Goal: Task Accomplishment & Management: Complete application form

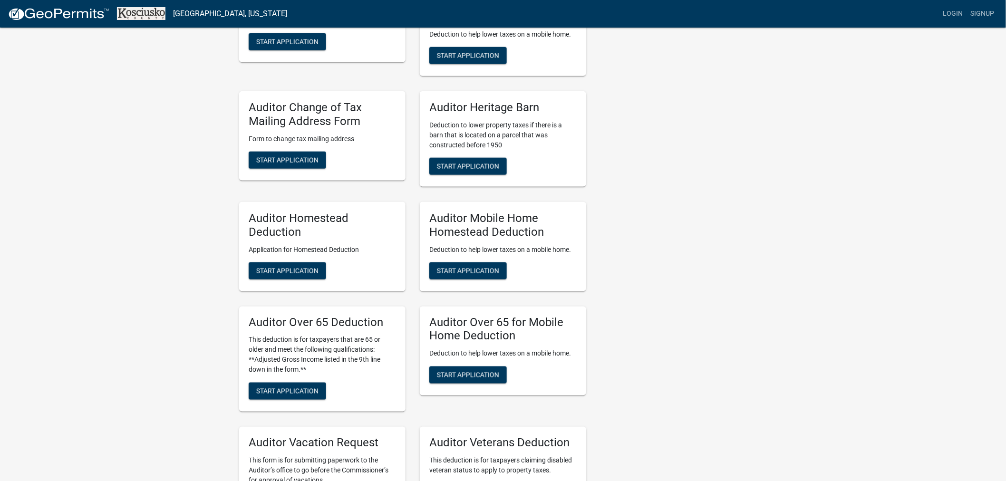
scroll to position [475, 0]
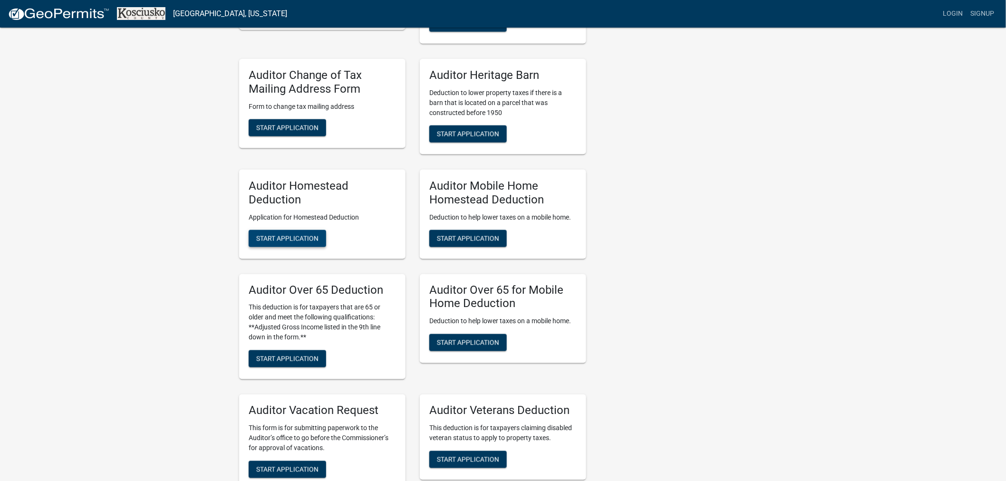
click at [288, 235] on span "Start Application" at bounding box center [287, 238] width 62 height 8
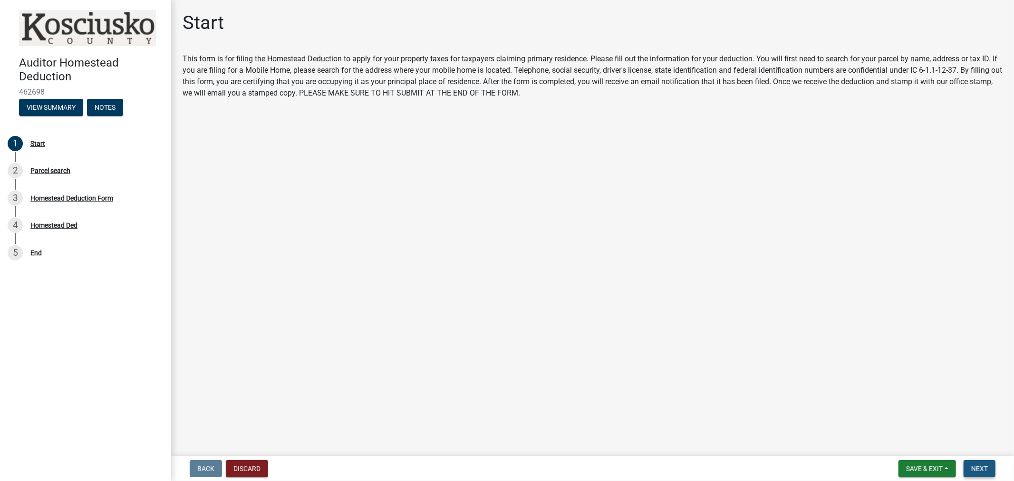
click at [979, 468] on span "Next" at bounding box center [979, 469] width 17 height 8
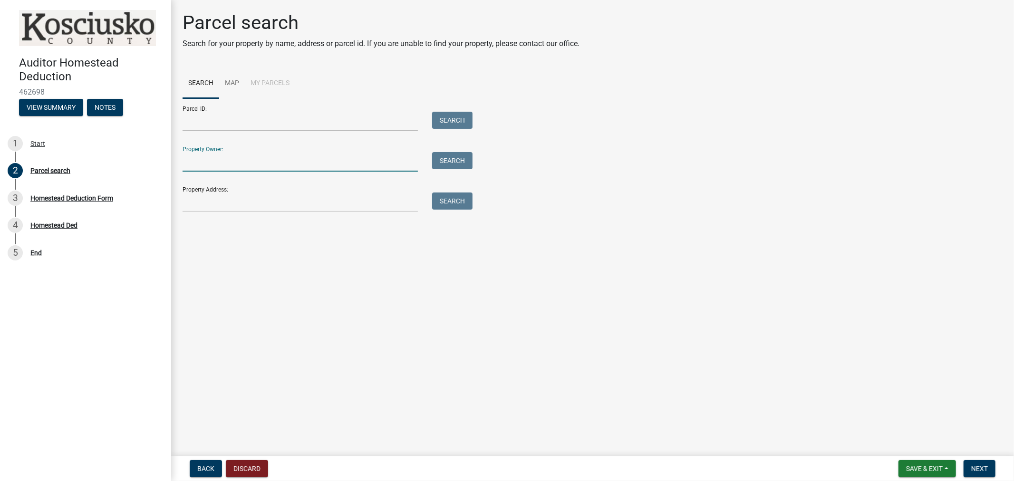
click at [216, 160] on input "Property Owner:" at bounding box center [300, 161] width 235 height 19
type input "galloway"
click at [439, 158] on button "Search" at bounding box center [452, 160] width 40 height 17
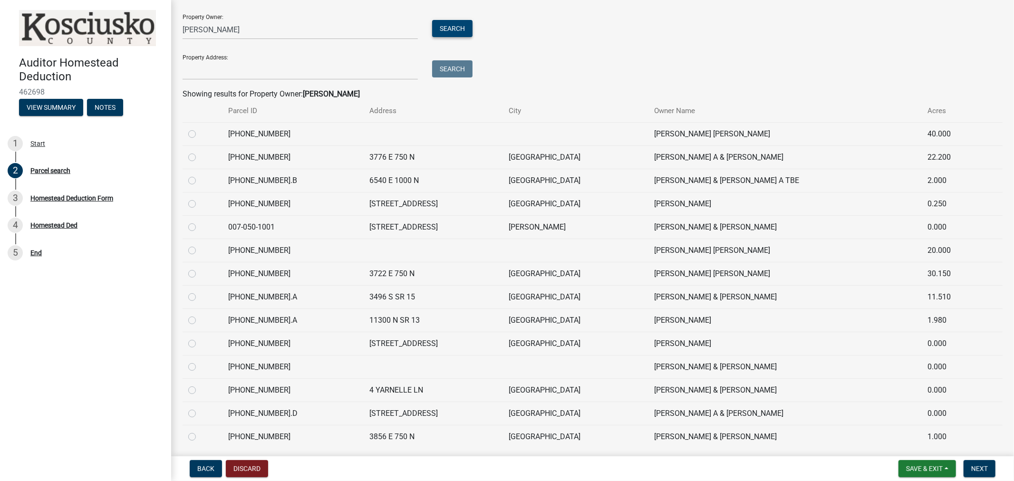
scroll to position [158, 0]
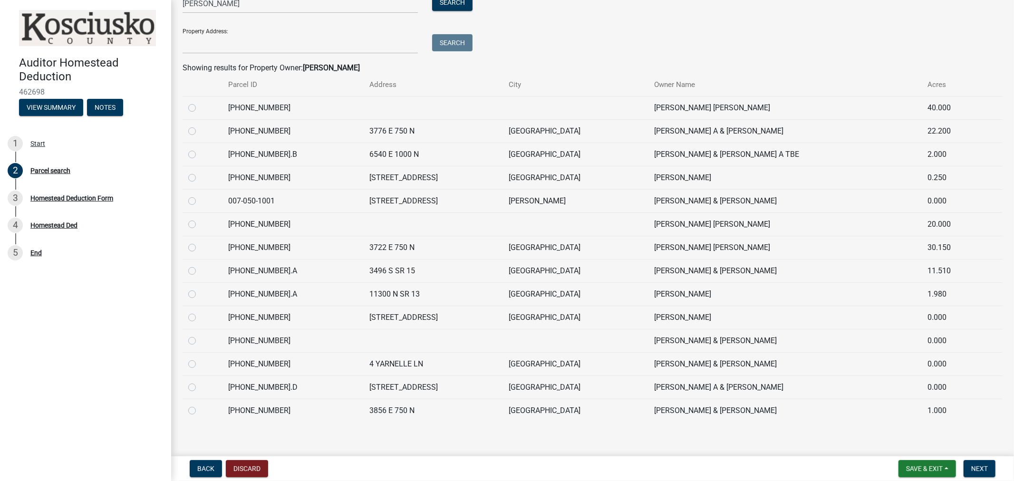
click at [200, 358] on label at bounding box center [200, 358] width 0 height 0
click at [200, 364] on input "radio" at bounding box center [203, 361] width 6 height 6
radio input "true"
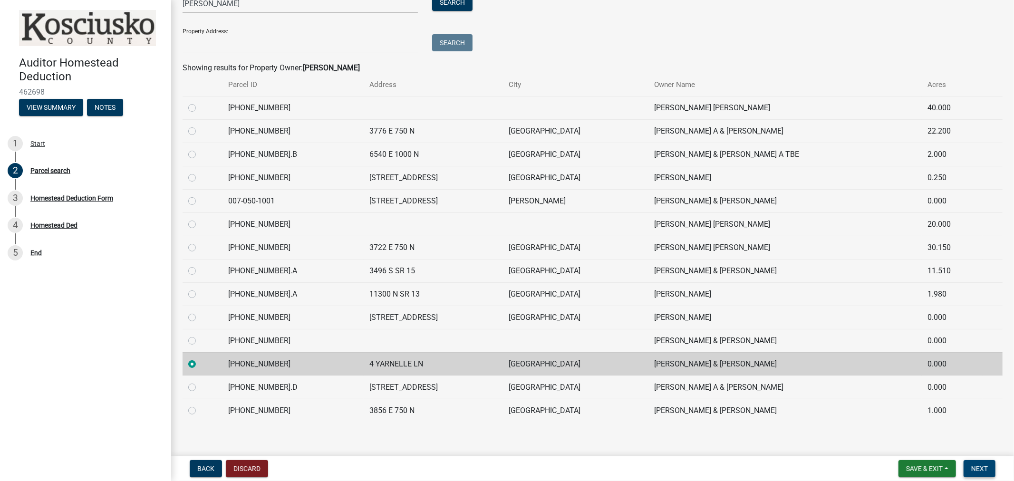
click at [972, 465] on span "Next" at bounding box center [979, 469] width 17 height 8
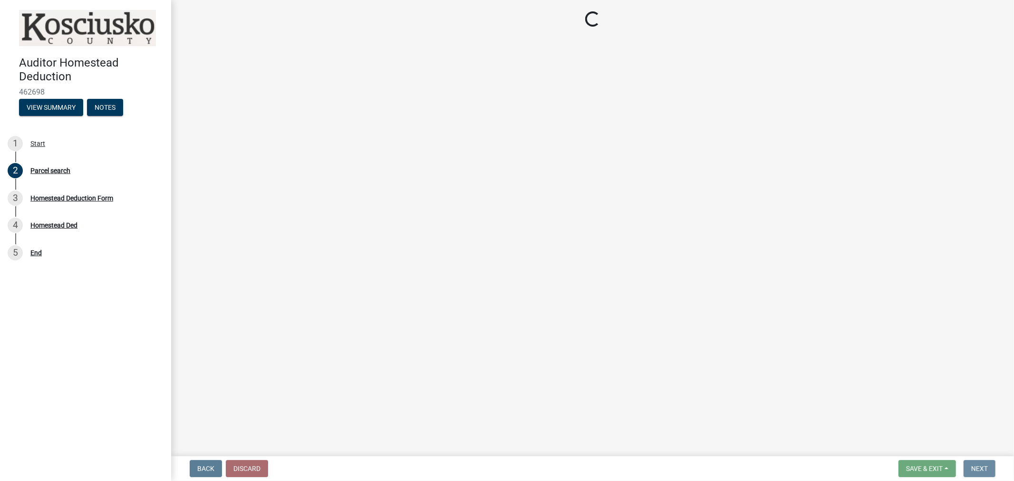
scroll to position [0, 0]
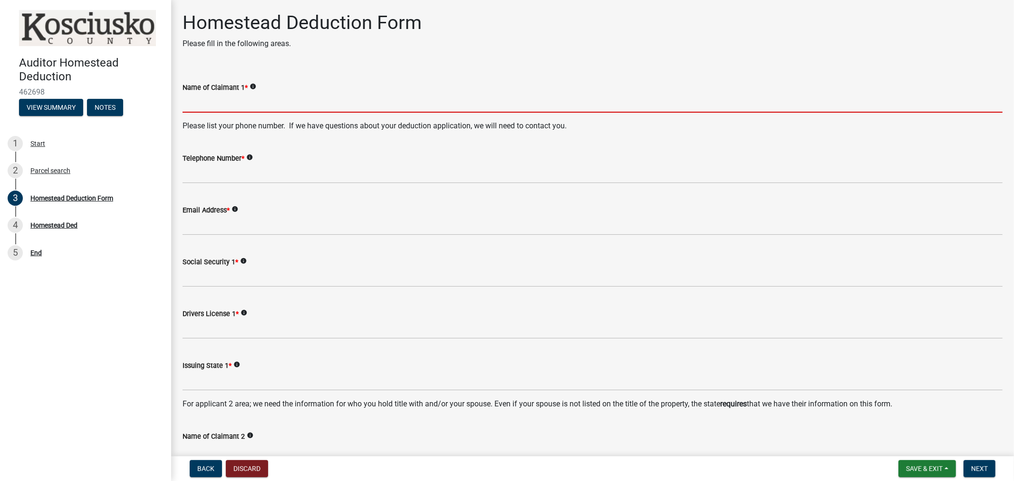
click at [206, 99] on input "Name of Claimant 1 *" at bounding box center [593, 102] width 820 height 19
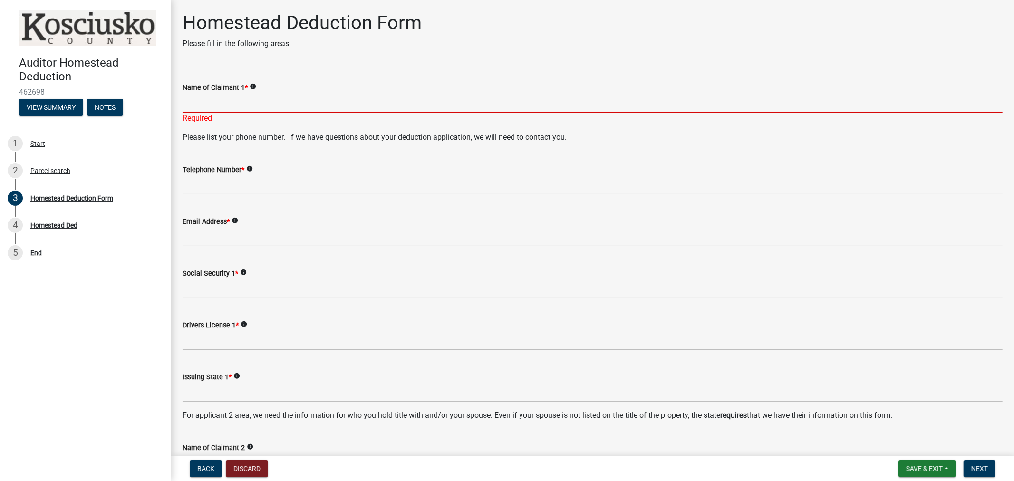
paste input "Gerald A Gregory"
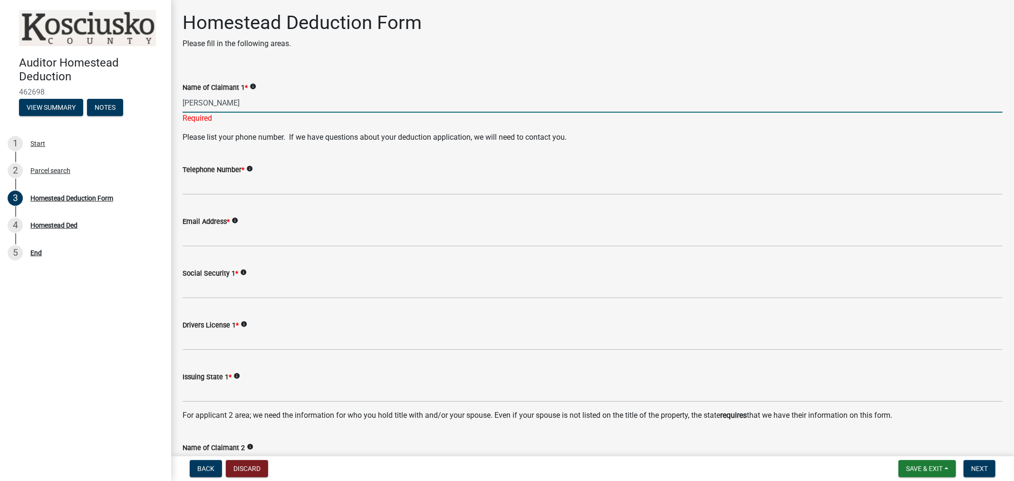
type input "Gerald A Gregory"
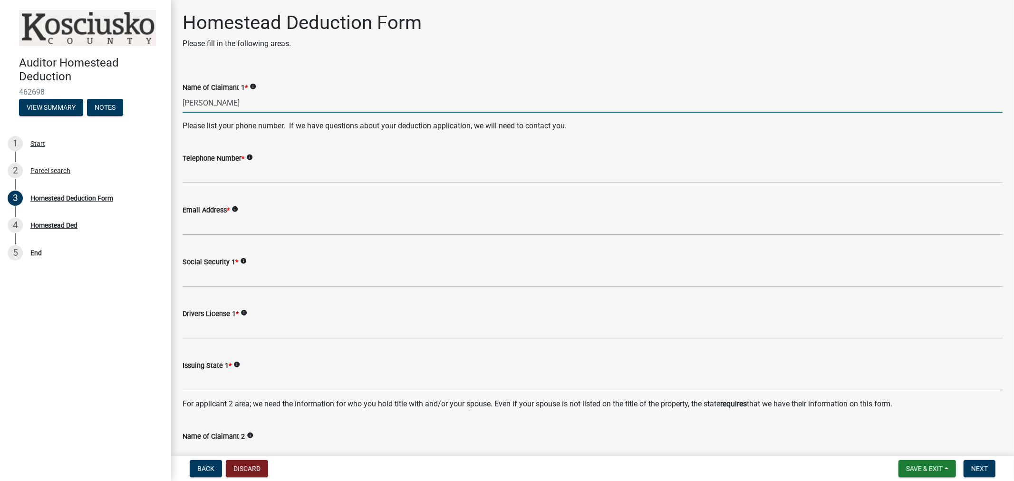
drag, startPoint x: 248, startPoint y: 106, endPoint x: 156, endPoint y: 101, distance: 91.9
click at [156, 101] on div "Auditor Homestead Deduction 462698 View Summary Notes 1 Start 2 Parcel search 3…" at bounding box center [507, 240] width 1014 height 481
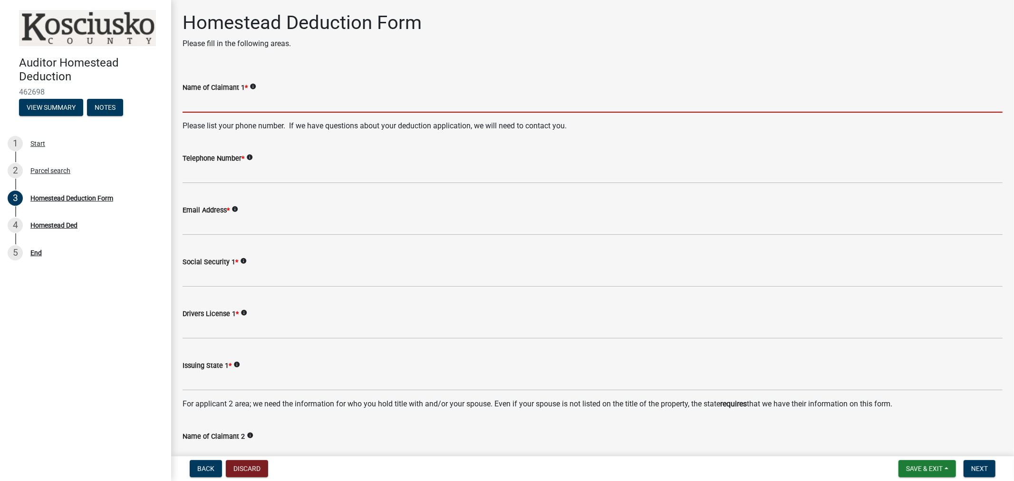
paste input "Galloway Toby J & Annelise"
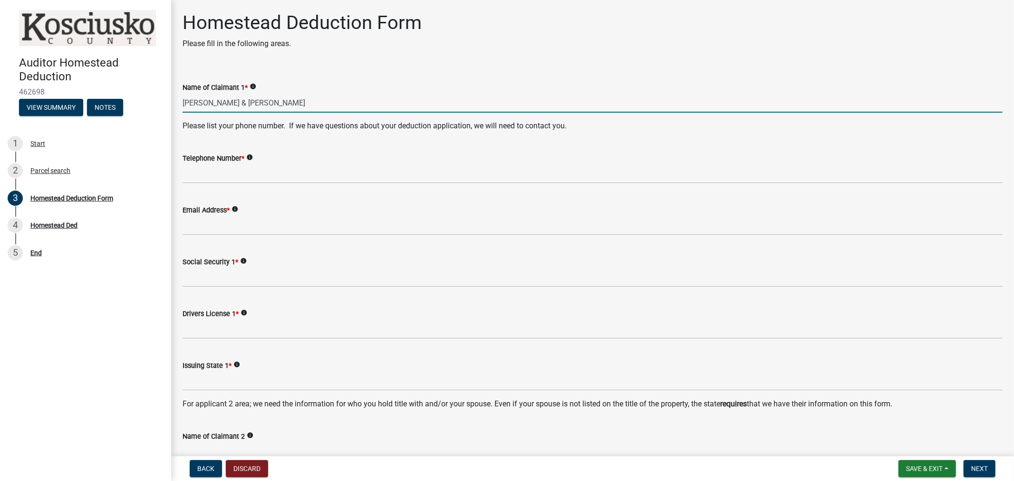
click at [239, 106] on input "Galloway Toby J & Annelise" at bounding box center [593, 102] width 820 height 19
click at [212, 107] on input "Galloway Toby J Galloway & Annelise" at bounding box center [593, 102] width 820 height 19
click at [296, 104] on input "Toby J Galloway & Annelise" at bounding box center [593, 102] width 820 height 19
type input "Toby J Galloway"
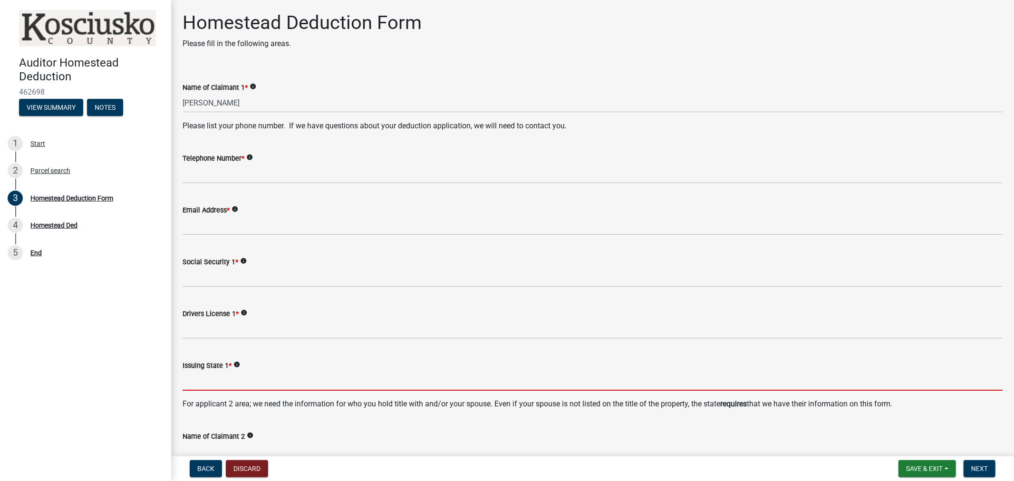
click at [197, 382] on input "Issuing State 1 *" at bounding box center [593, 380] width 820 height 19
type input "IN"
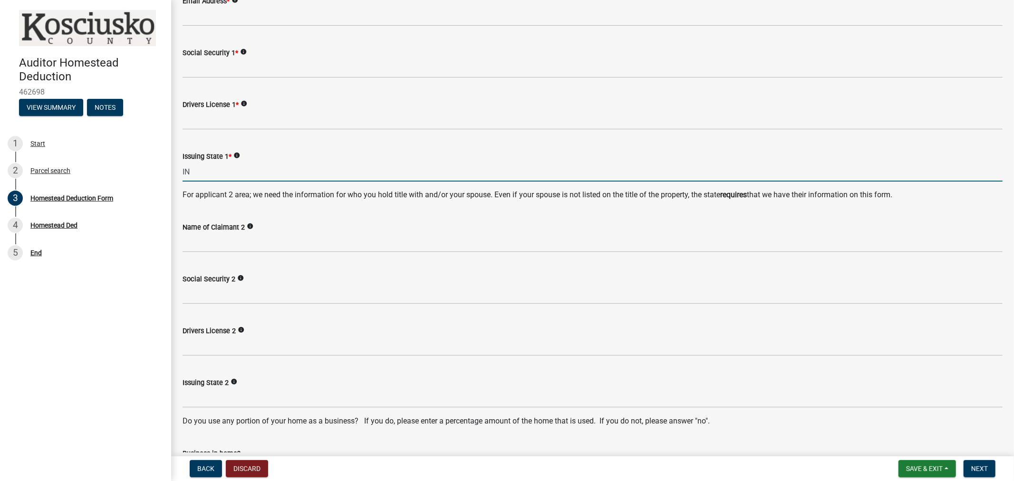
scroll to position [211, 0]
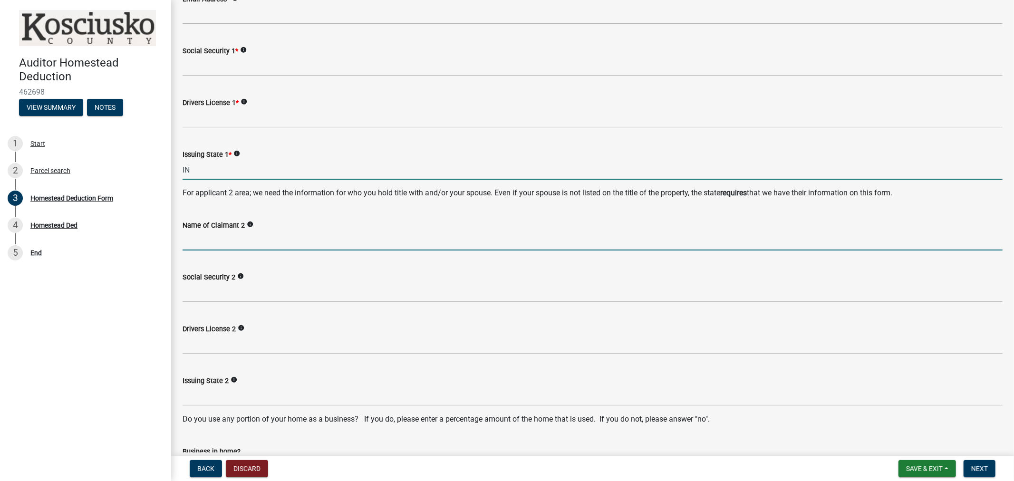
click at [193, 243] on input "Name of Claimant 2" at bounding box center [593, 240] width 820 height 19
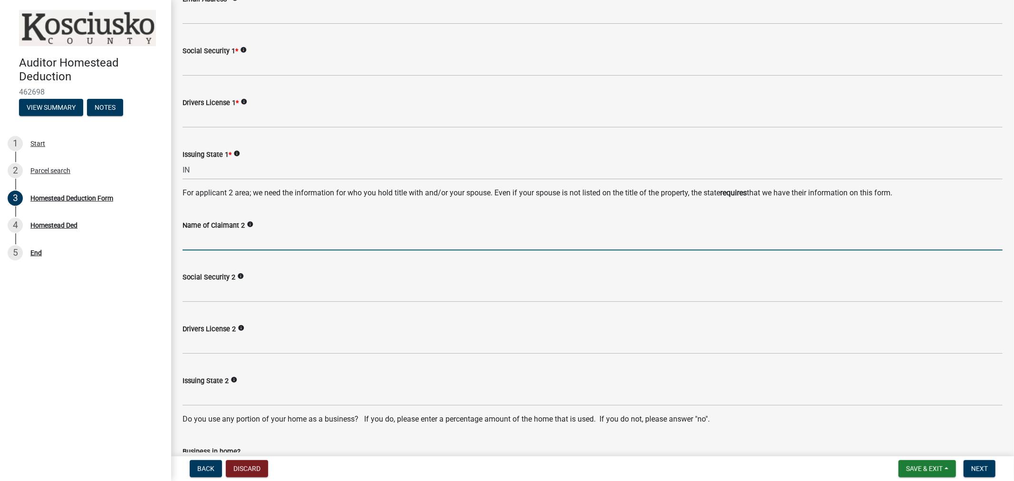
paste input "Galloway Toby J & Annelise"
drag, startPoint x: 242, startPoint y: 239, endPoint x: 173, endPoint y: 241, distance: 69.0
click at [173, 241] on div "Homestead Deduction Form Please fill in the following areas. Name of Claimant 1…" at bounding box center [592, 320] width 843 height 1040
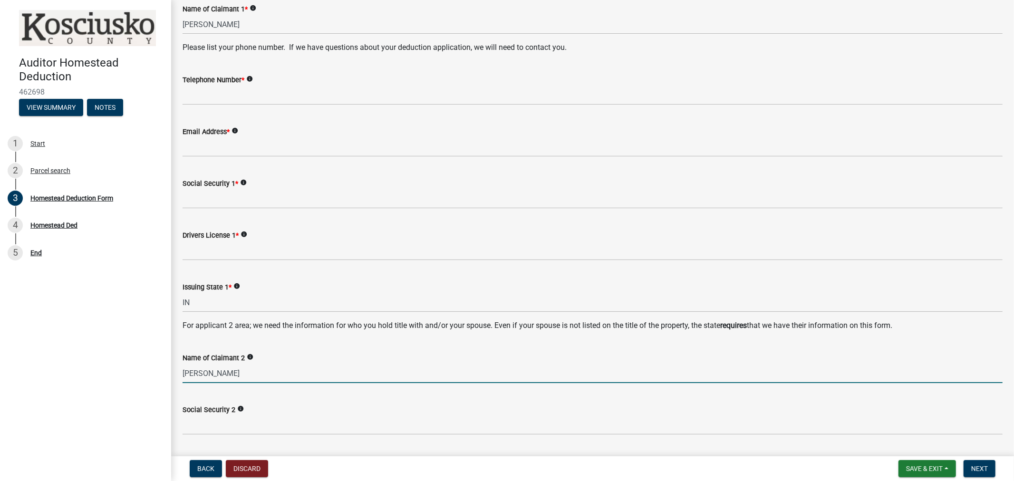
scroll to position [0, 0]
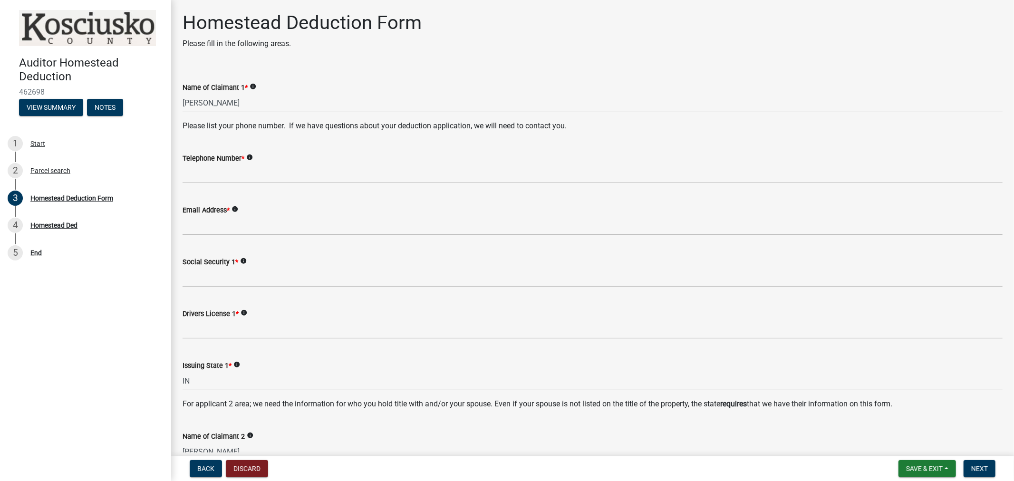
type input "Annelise Galloway"
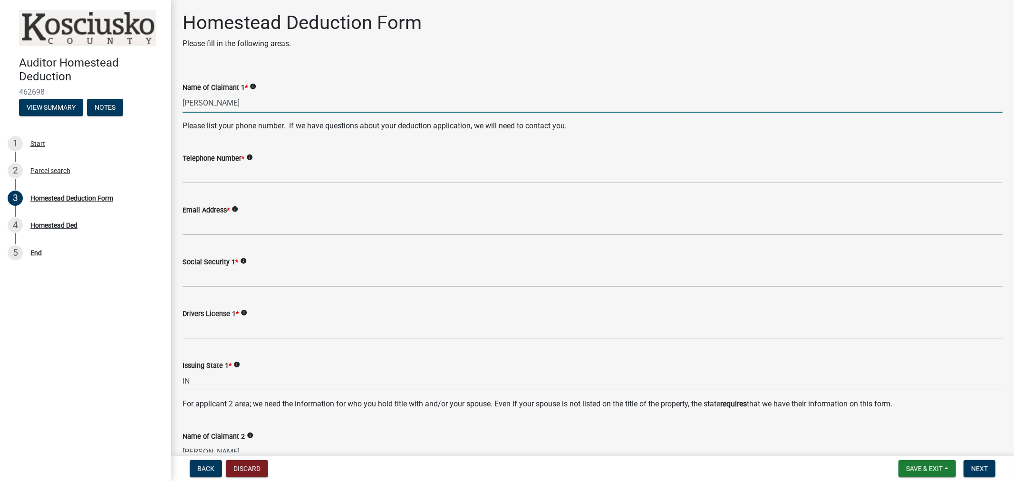
drag, startPoint x: 267, startPoint y: 102, endPoint x: 147, endPoint y: 99, distance: 119.8
click at [147, 99] on div "Auditor Homestead Deduction 462698 View Summary Notes 1 Start 2 Parcel search 3…" at bounding box center [507, 240] width 1014 height 481
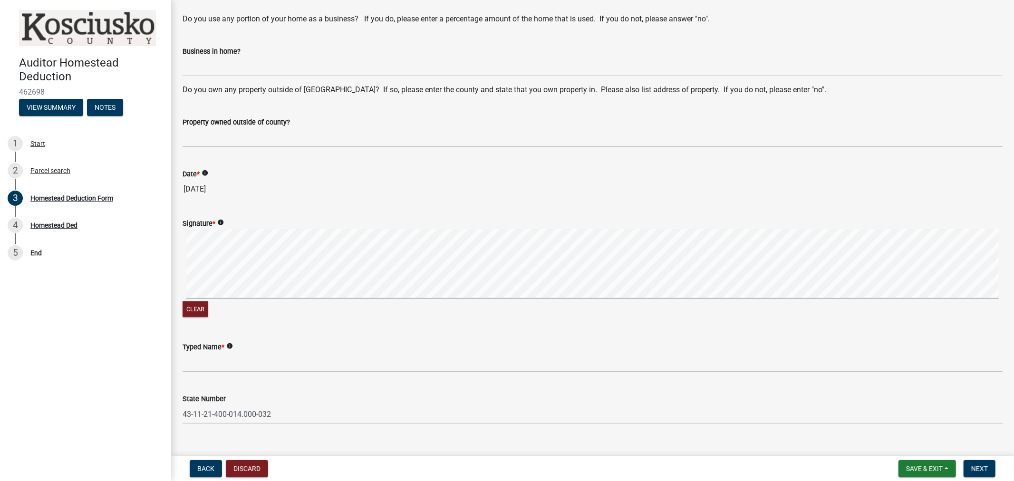
scroll to position [626, 0]
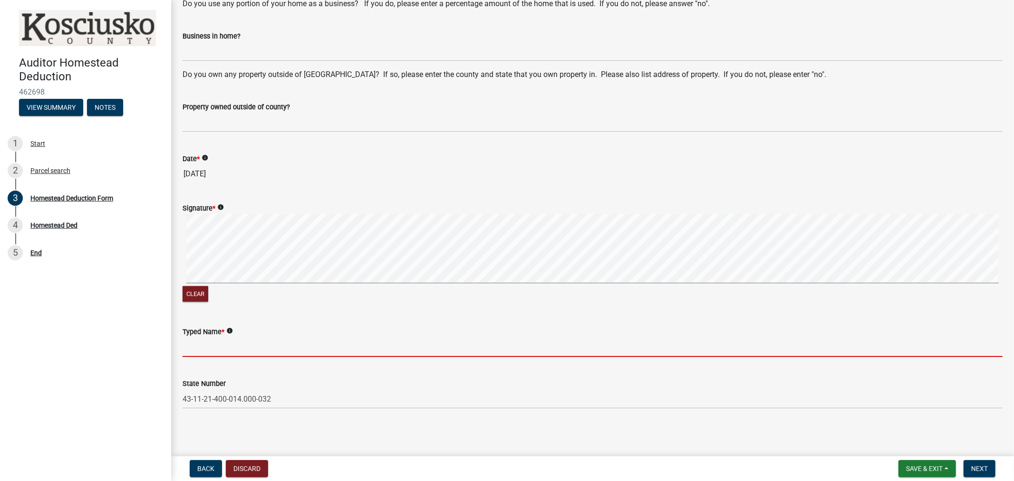
click at [202, 346] on input "Typed Name *" at bounding box center [593, 346] width 820 height 19
paste input "Toby J Galloway"
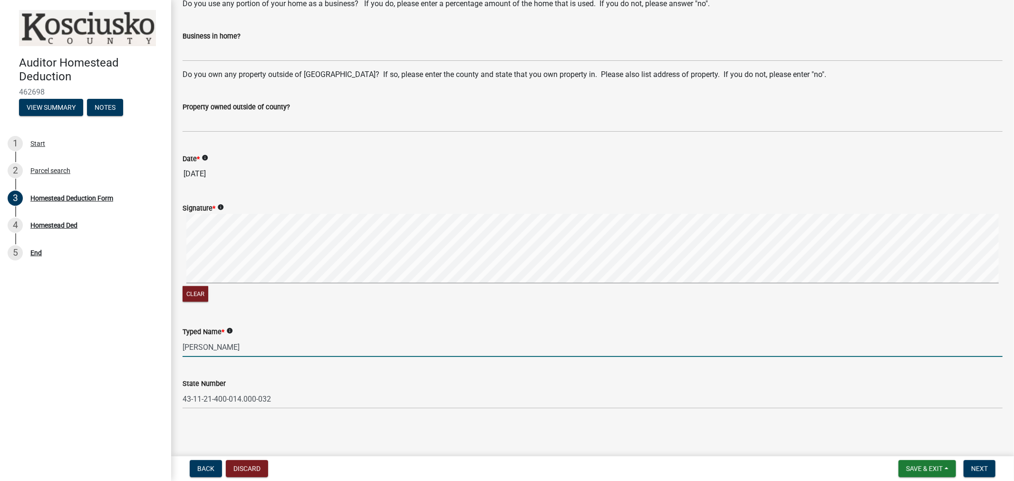
type input "Toby J Galloway"
click at [308, 357] on wm-data-entity-input "Typed Name * info Toby J Galloway" at bounding box center [593, 339] width 820 height 52
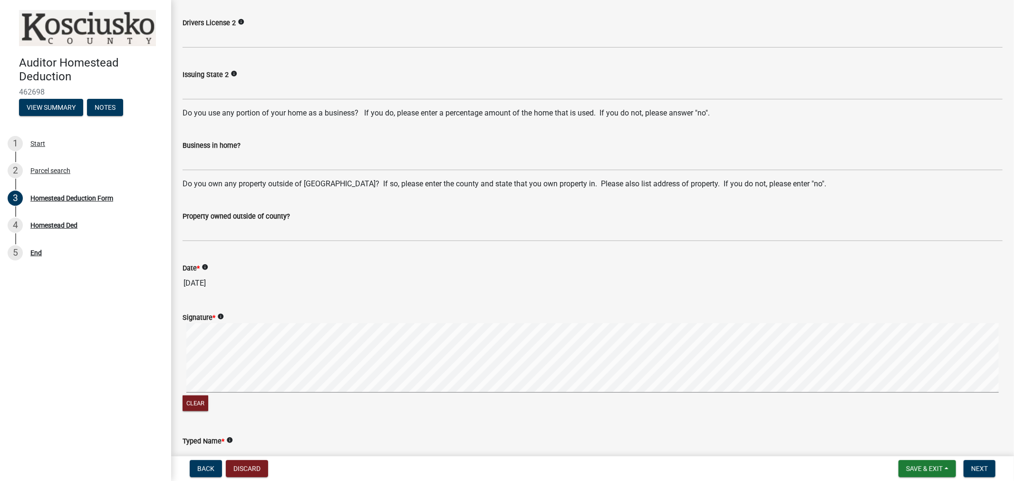
scroll to position [521, 0]
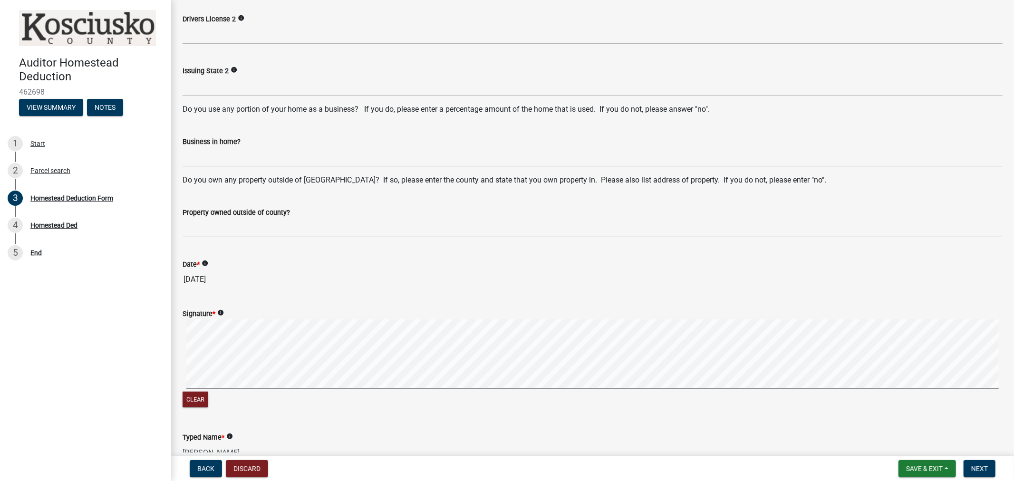
click at [197, 361] on div "Signature * info Clear" at bounding box center [592, 353] width 834 height 113
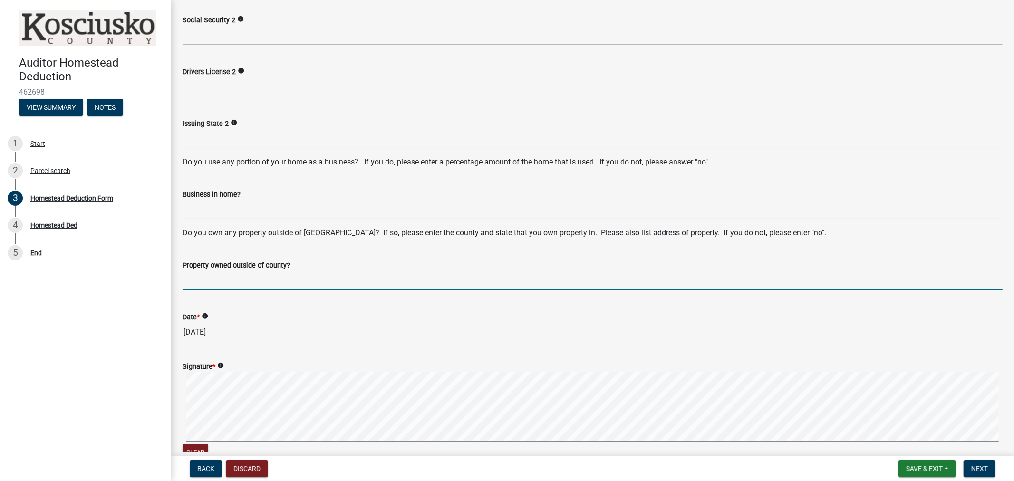
click at [198, 285] on input "Property owned outside of county?" at bounding box center [593, 280] width 820 height 19
type input "NO"
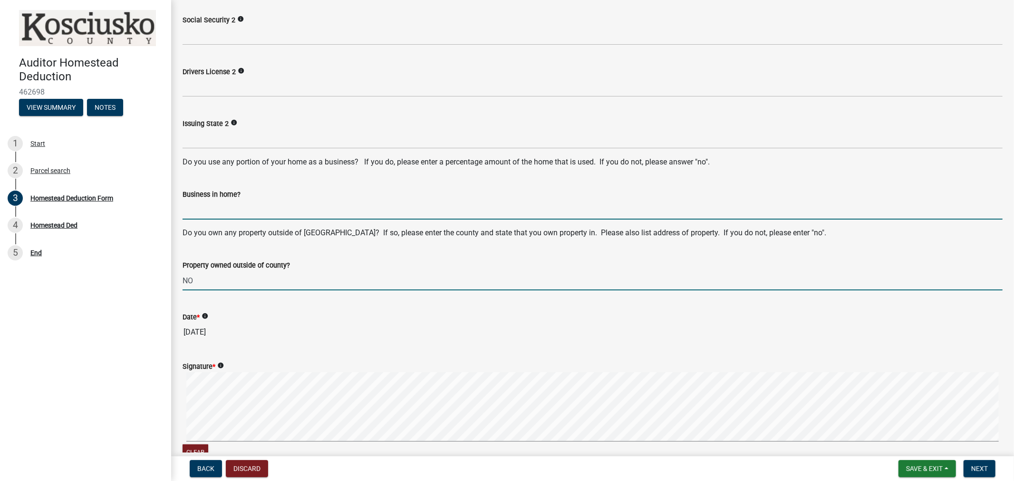
click at [220, 212] on input "Business in home?" at bounding box center [593, 209] width 820 height 19
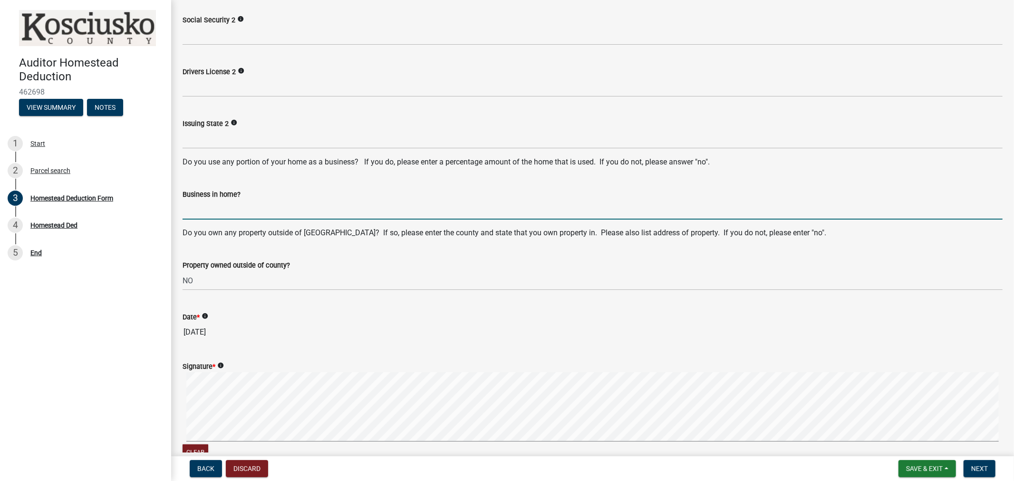
type input "NO"
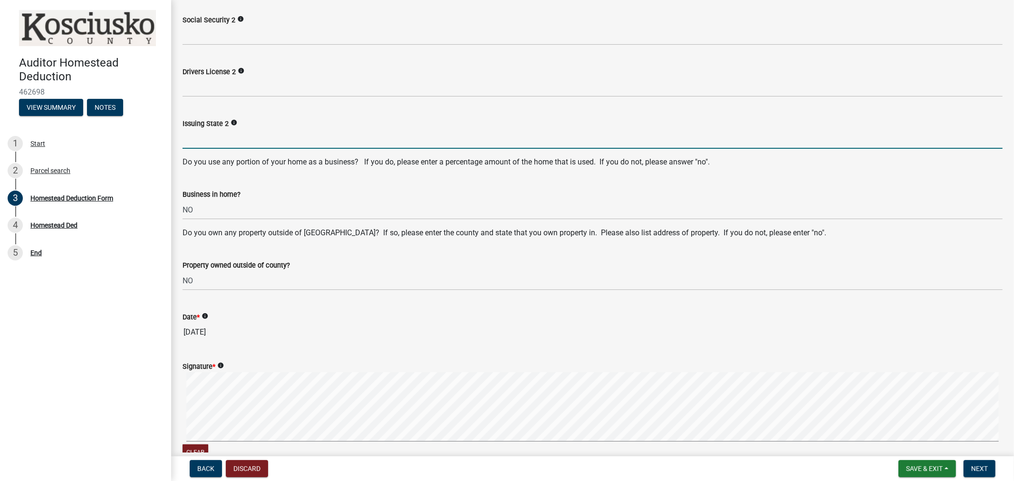
click at [207, 142] on input "Issuing State 2" at bounding box center [593, 138] width 820 height 19
type input "IN"
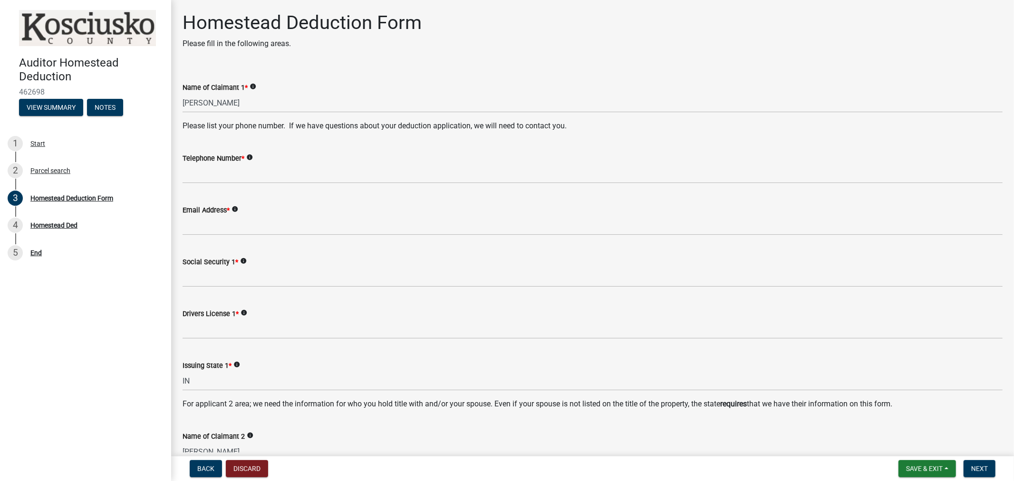
scroll to position [53, 0]
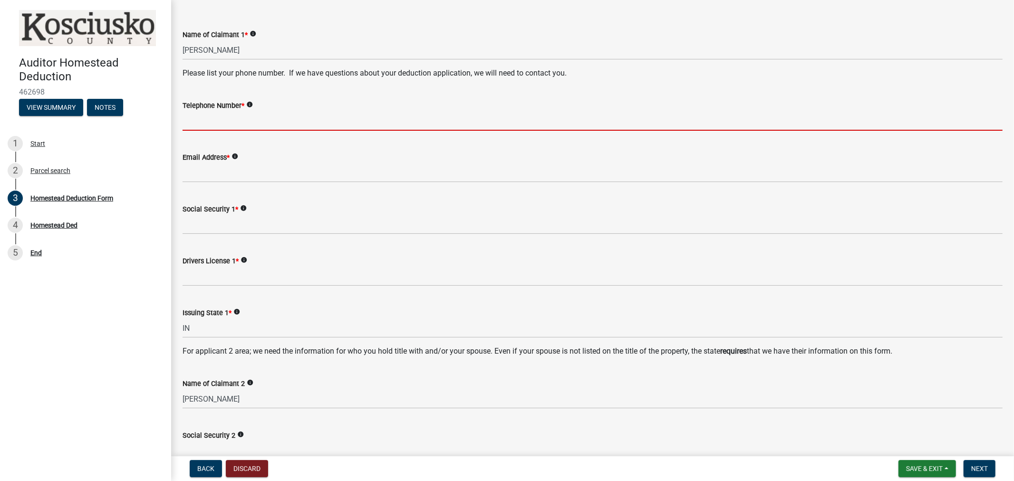
click at [190, 122] on input "Telephone Number *" at bounding box center [593, 120] width 820 height 19
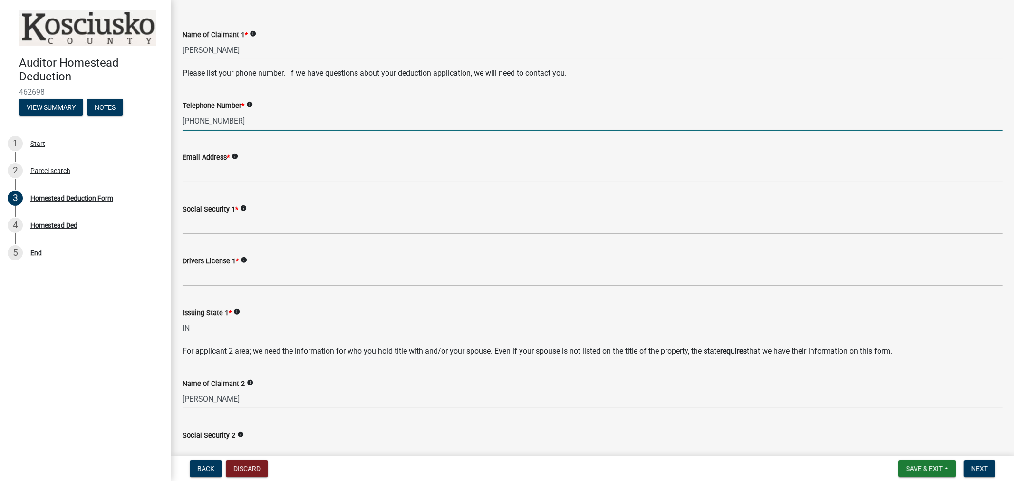
type input "574-453-0179"
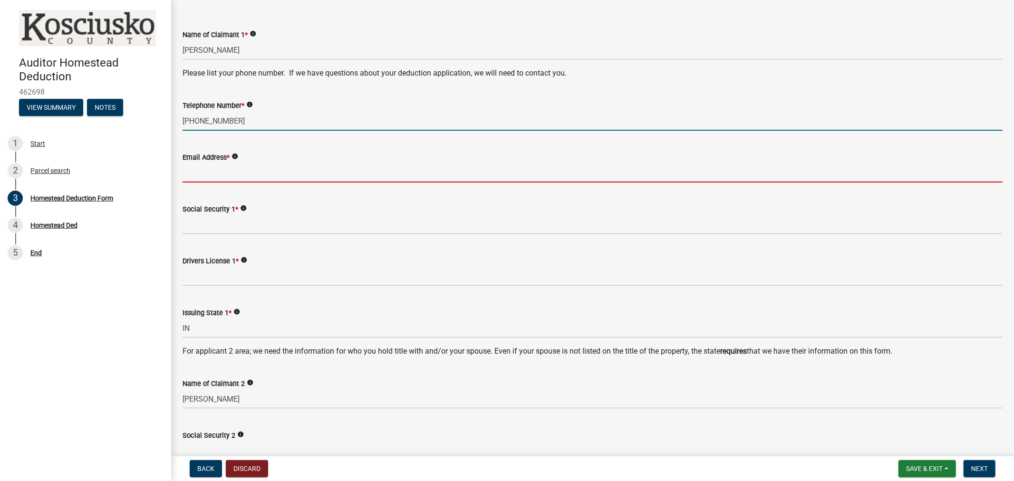
click at [204, 172] on input "Email Address *" at bounding box center [593, 172] width 820 height 19
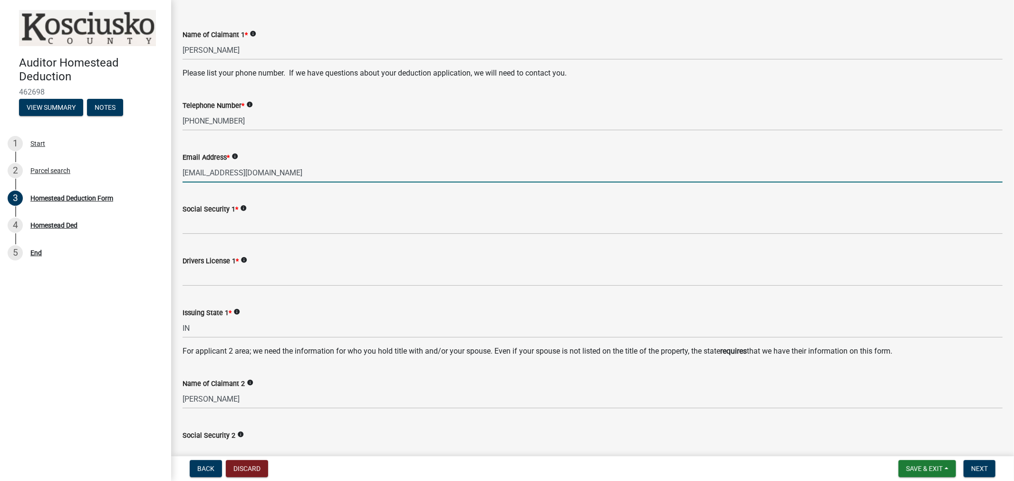
type input "tobygalloway12@gmail.com"
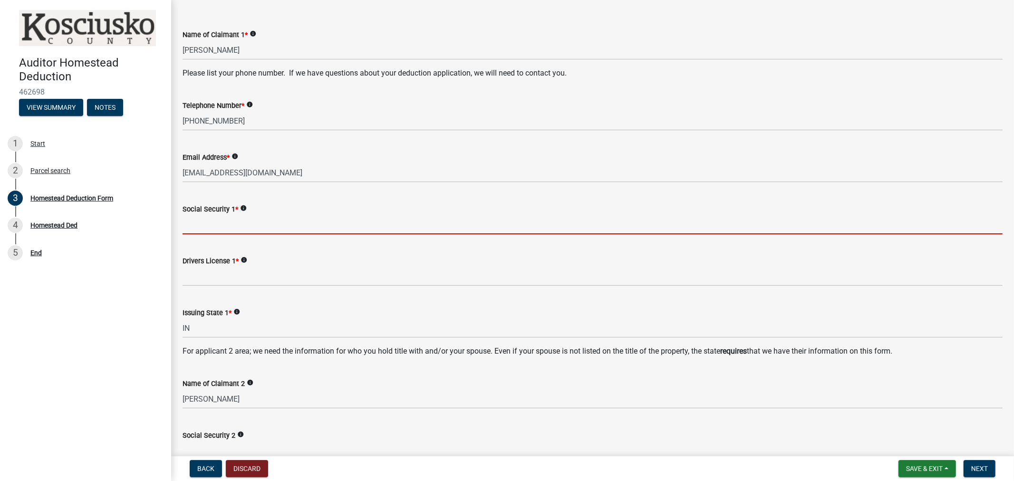
click at [187, 229] on input "Social Security 1 *" at bounding box center [593, 224] width 820 height 19
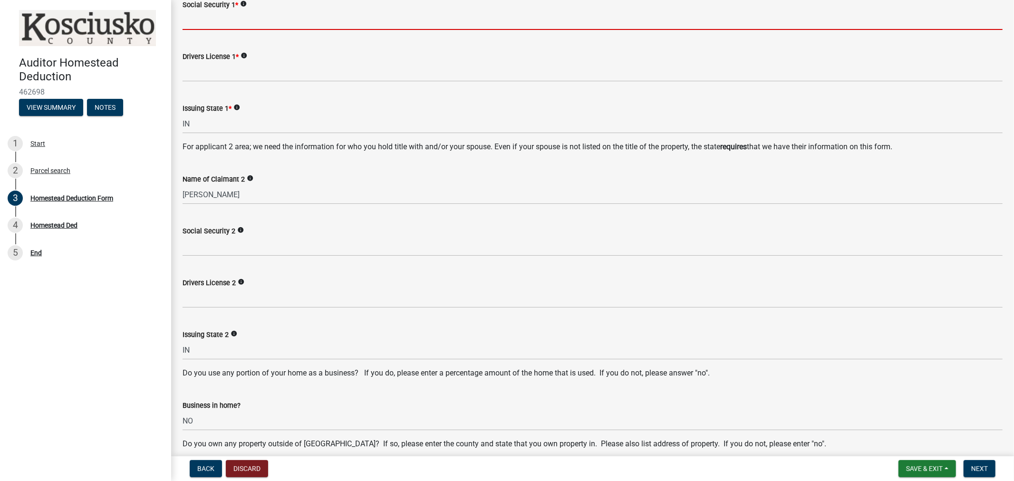
scroll to position [310, 0]
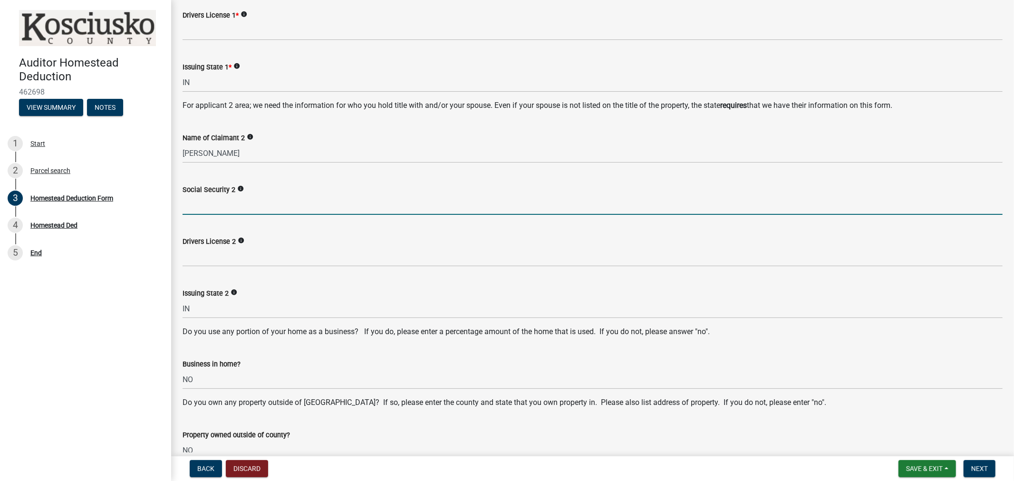
click at [196, 200] on input "Social Security 2" at bounding box center [593, 204] width 820 height 19
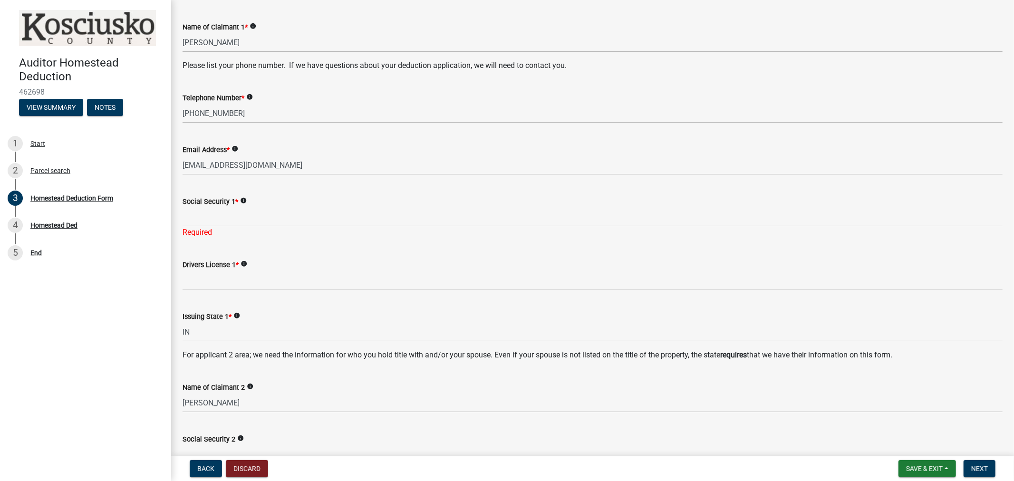
scroll to position [58, 0]
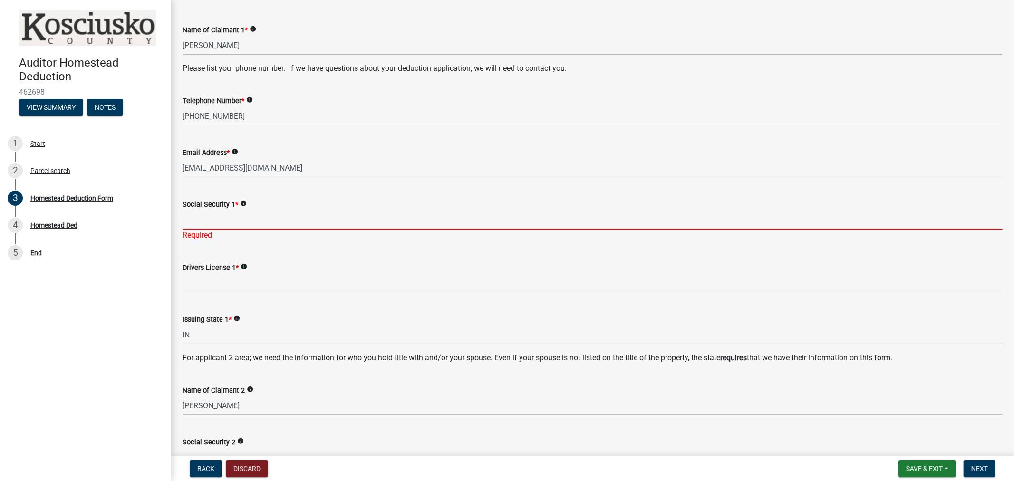
click at [189, 224] on input "Social Security 1 *" at bounding box center [593, 219] width 820 height 19
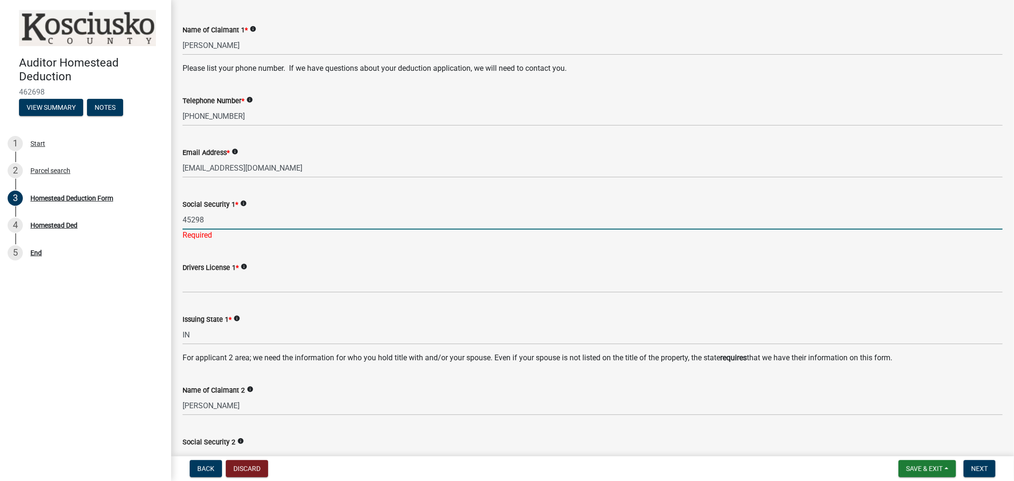
type input "45298"
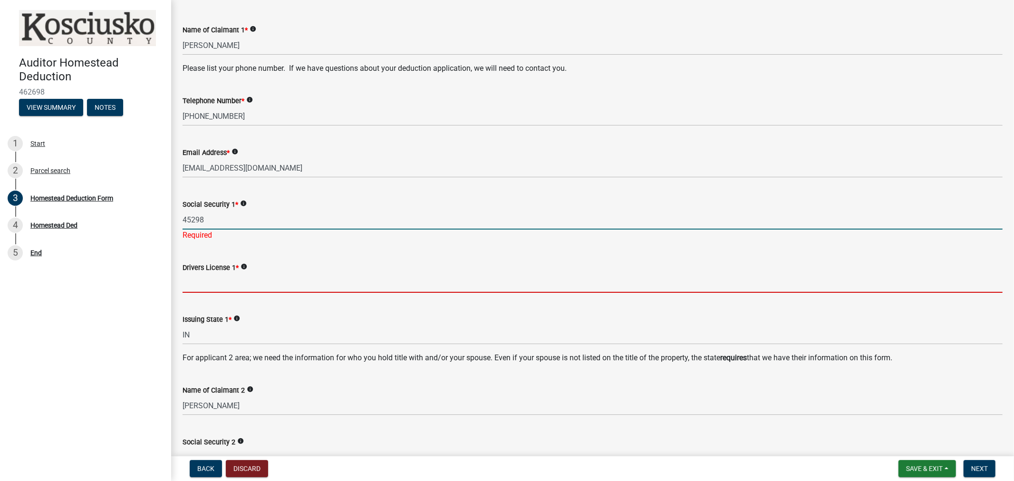
click at [187, 285] on wm-data-entity-input "Drivers License 1 * info" at bounding box center [593, 275] width 820 height 52
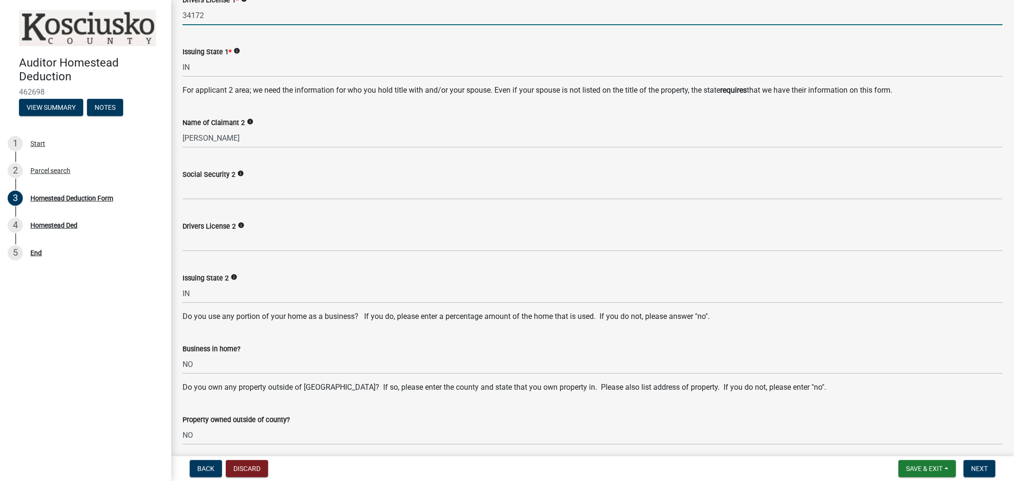
scroll to position [321, 0]
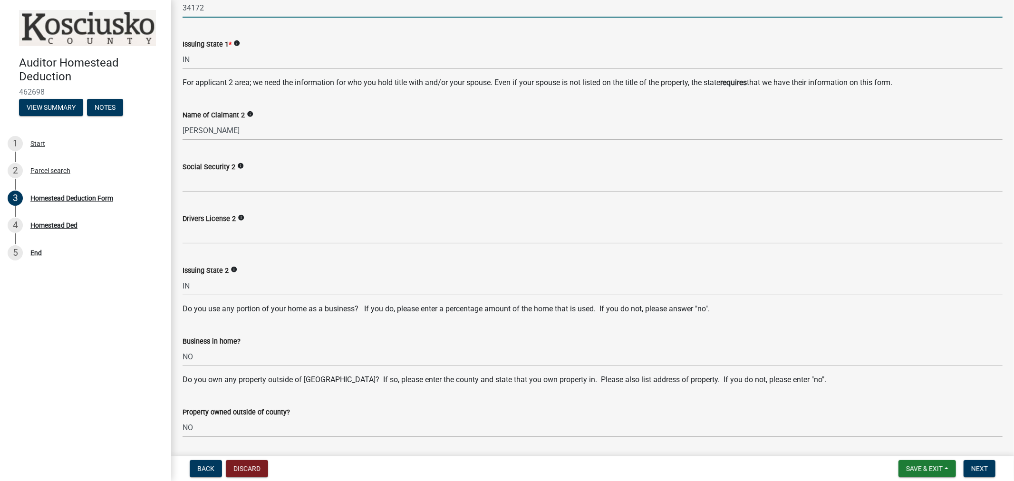
type input "34172"
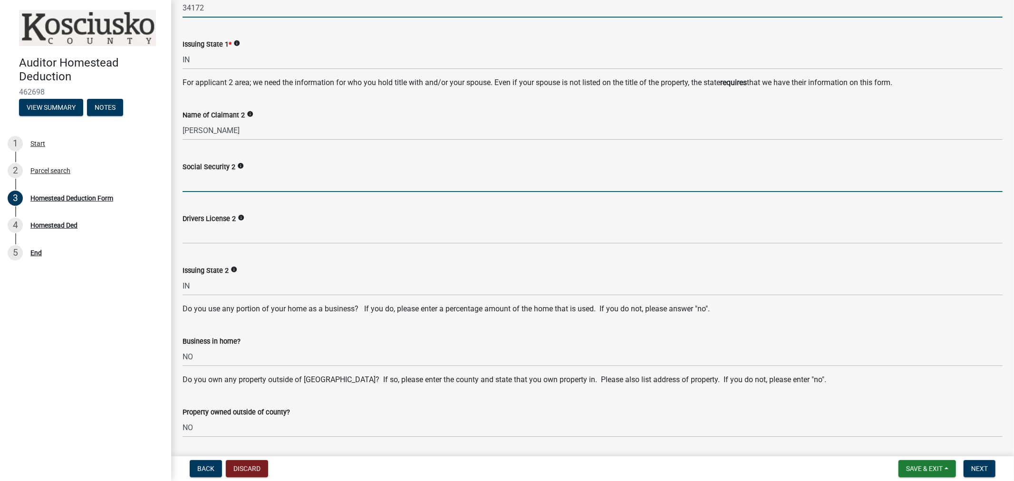
click at [201, 189] on input "Social Security 2" at bounding box center [593, 182] width 820 height 19
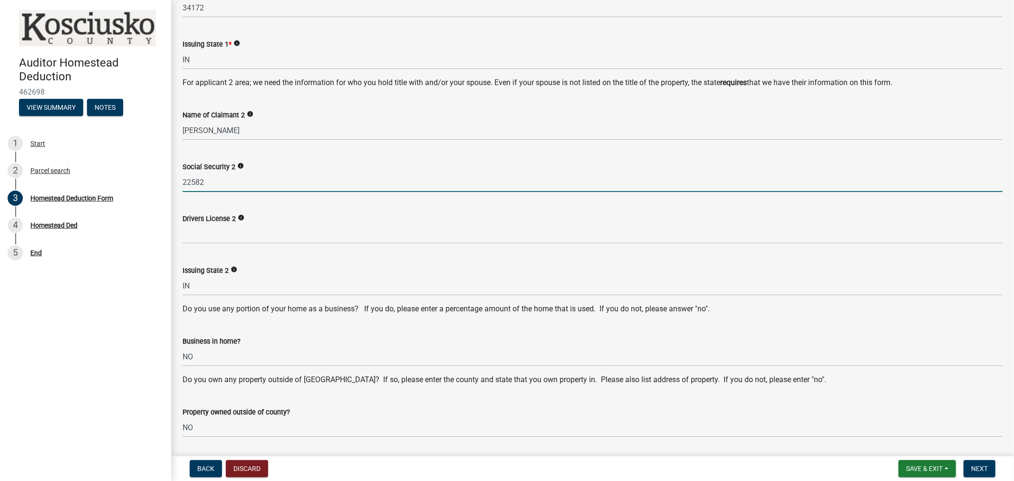
type input "22582"
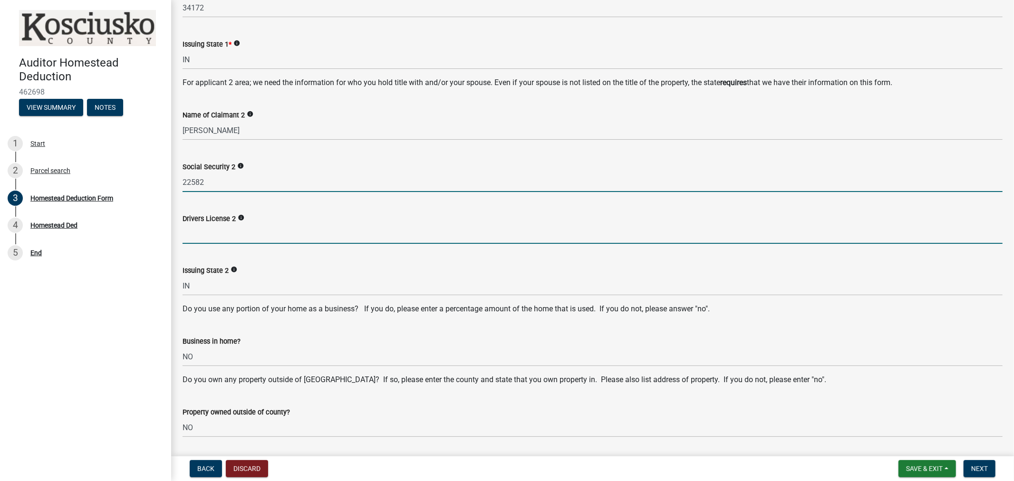
click at [192, 241] on input "Drivers License 2" at bounding box center [593, 233] width 820 height 19
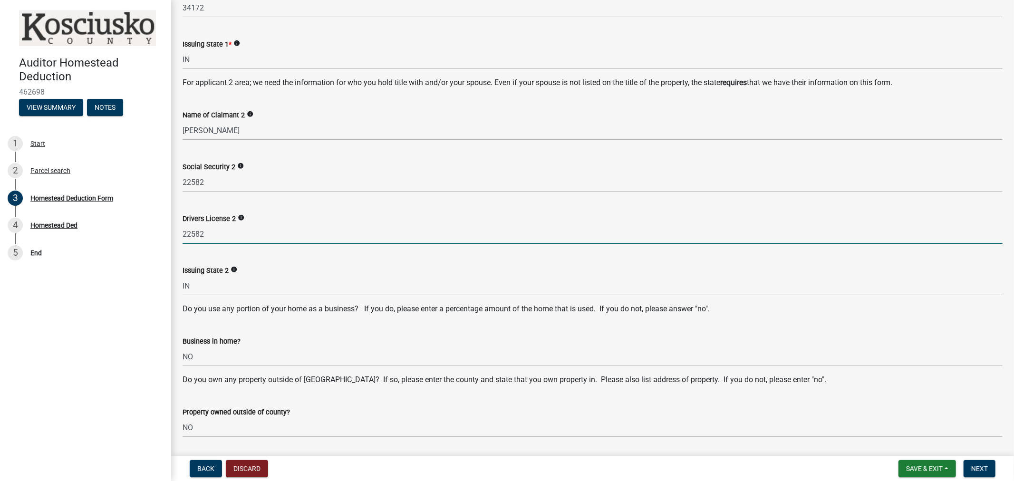
type input "22582"
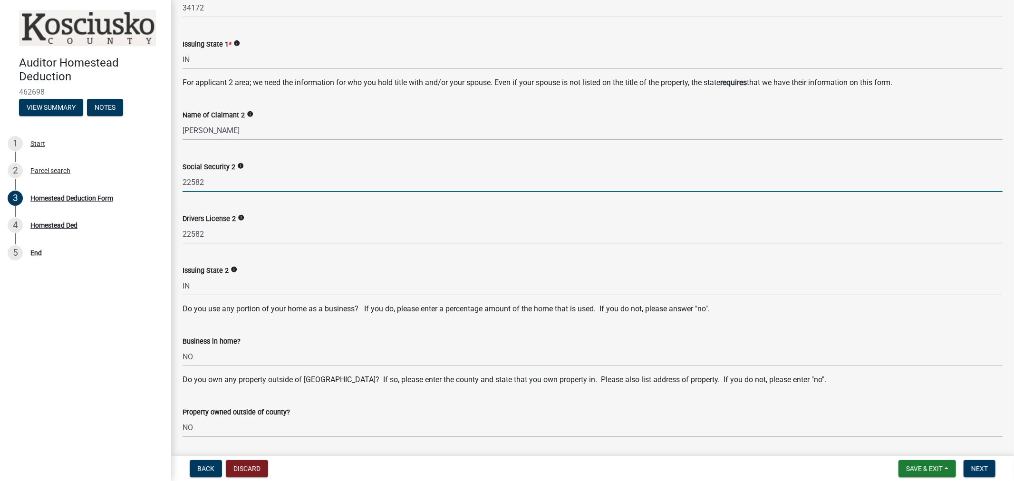
drag, startPoint x: 220, startPoint y: 184, endPoint x: 181, endPoint y: 186, distance: 39.5
click at [181, 186] on div "Social Security 2 info 22582" at bounding box center [592, 170] width 834 height 44
type input "5"
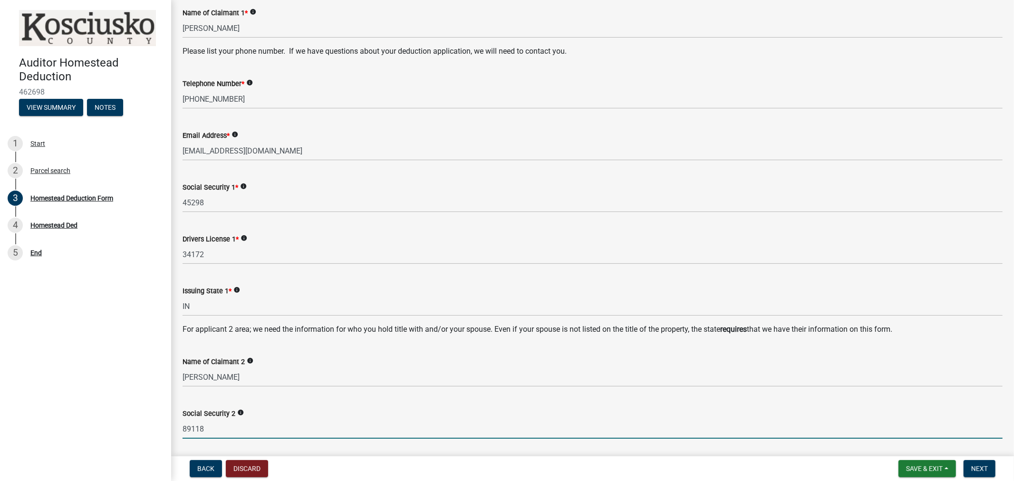
scroll to position [58, 0]
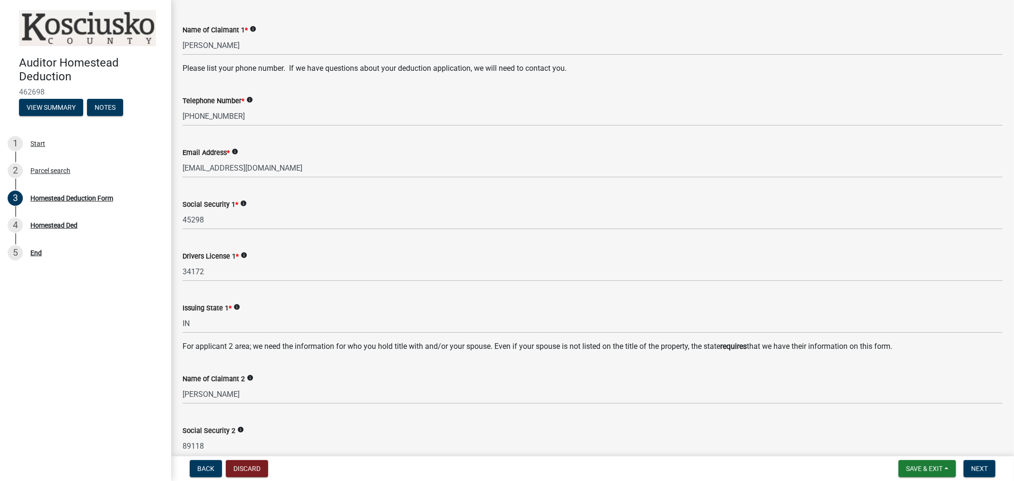
type input "89118"
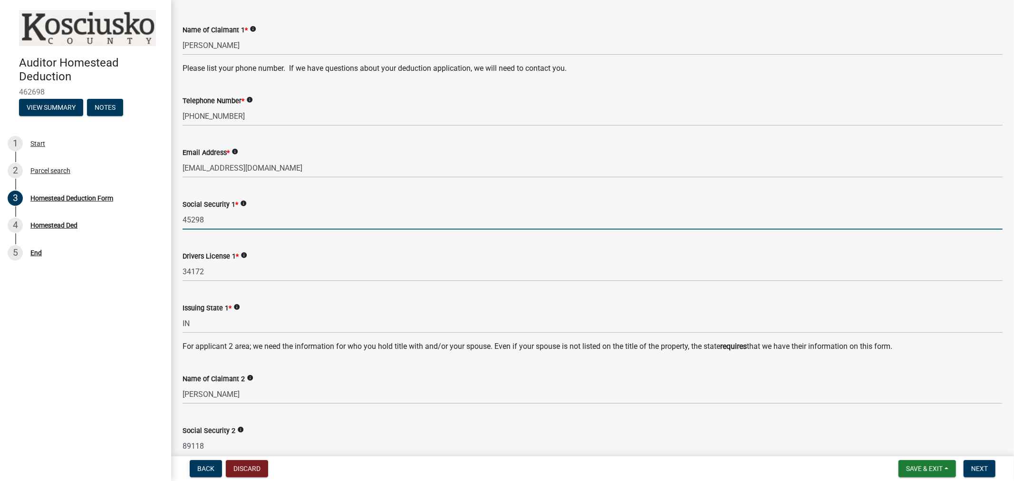
drag, startPoint x: 208, startPoint y: 220, endPoint x: 175, endPoint y: 224, distance: 33.0
click at [175, 224] on div "Social Security 1 * info 45298" at bounding box center [592, 207] width 834 height 44
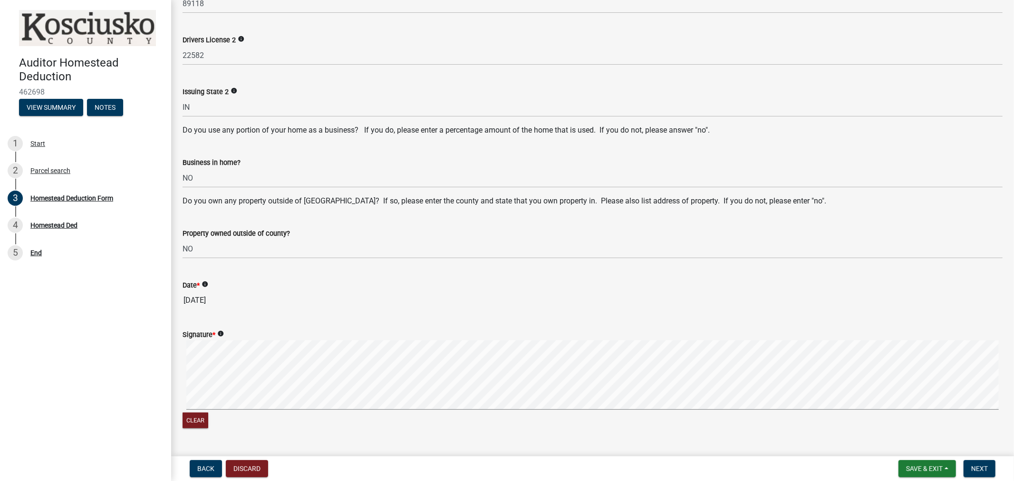
scroll to position [363, 0]
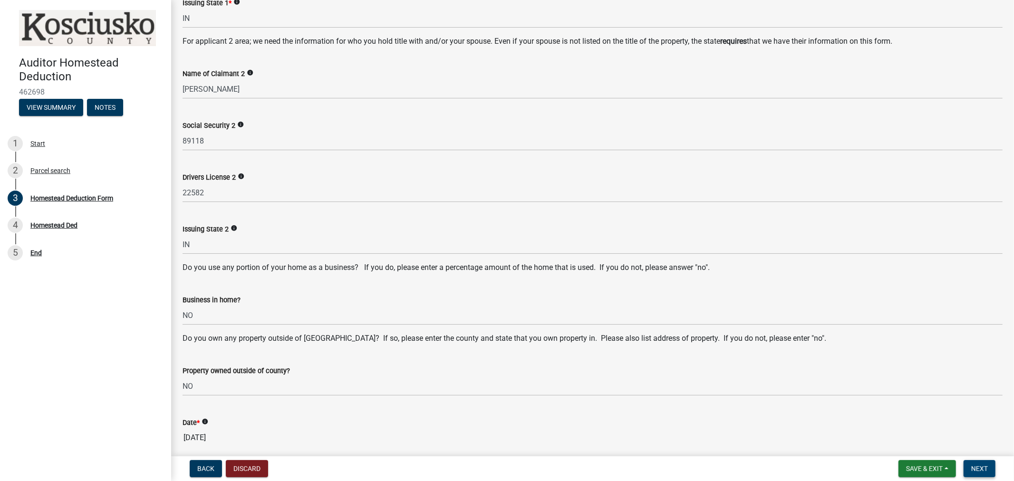
type input "43298"
click at [976, 466] on span "Next" at bounding box center [979, 469] width 17 height 8
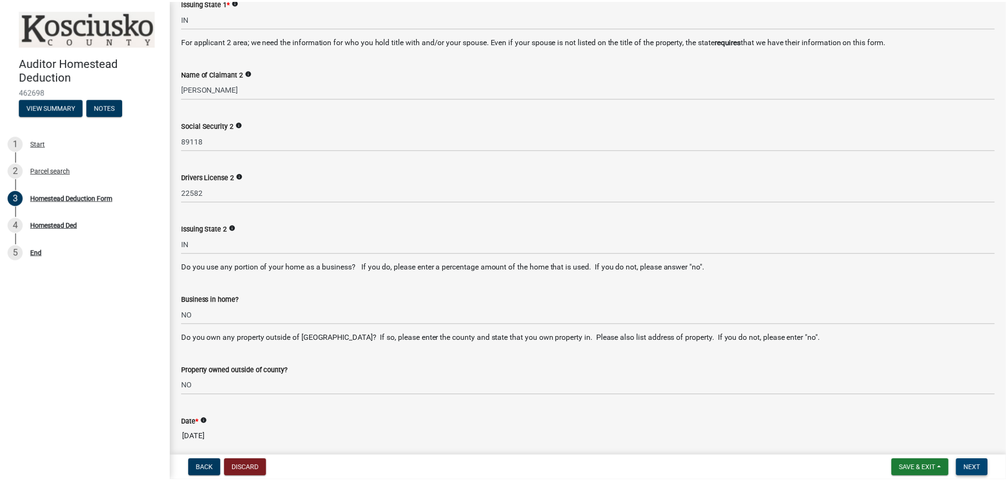
scroll to position [0, 0]
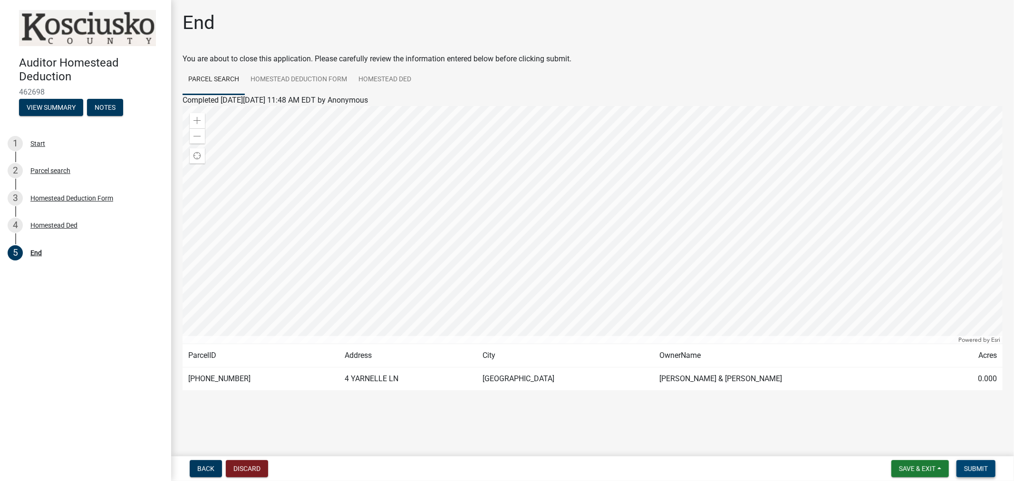
click at [981, 468] on span "Submit" at bounding box center [976, 469] width 24 height 8
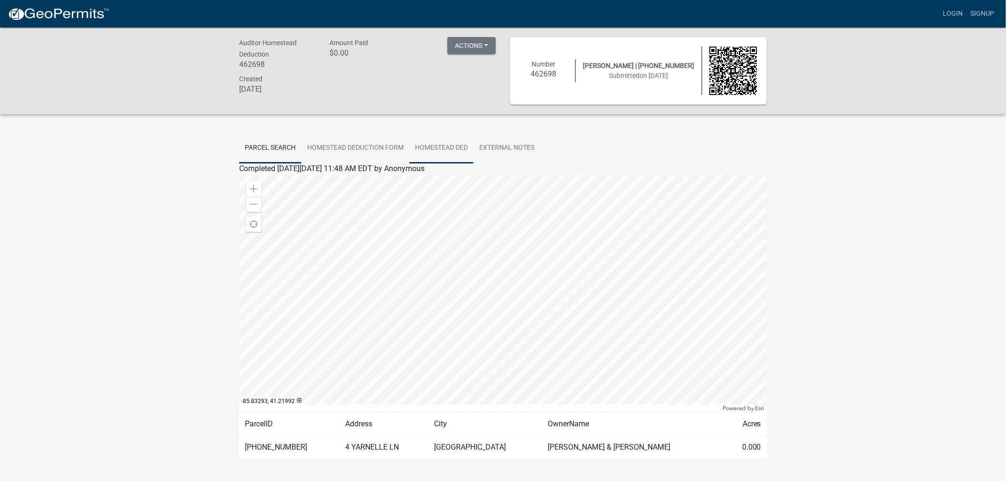
click at [440, 143] on link "Homestead Ded" at bounding box center [441, 148] width 64 height 30
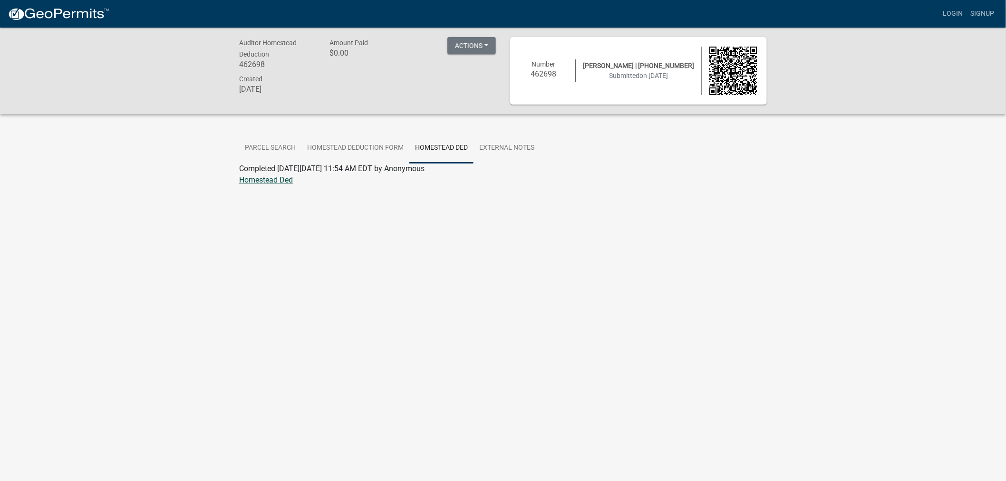
click at [281, 177] on link "Homestead Ded" at bounding box center [266, 179] width 54 height 9
